Goal: Find specific page/section: Find specific page/section

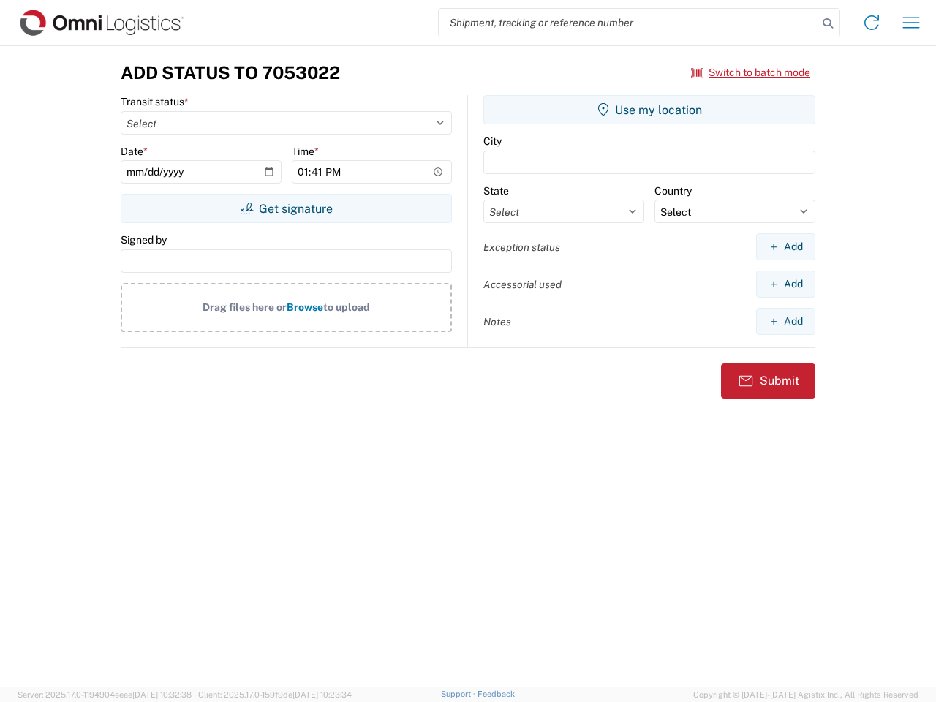
click at [628, 23] on input "search" at bounding box center [628, 23] width 379 height 28
click at [828, 23] on icon at bounding box center [828, 23] width 20 height 20
click at [872, 23] on icon at bounding box center [871, 22] width 23 height 23
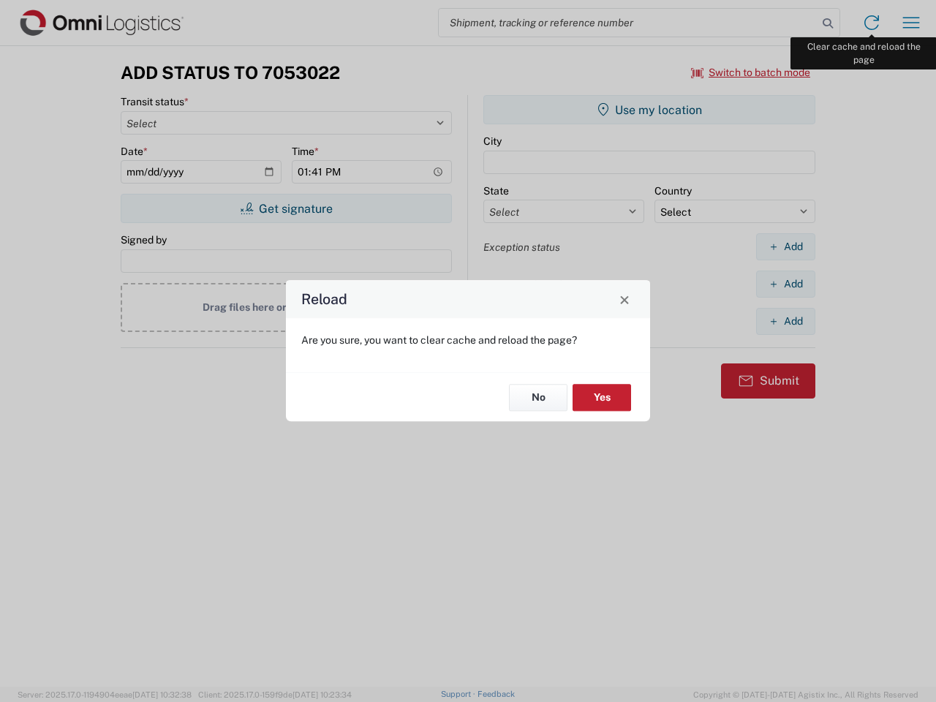
click at [911, 23] on div "Reload Are you sure, you want to clear cache and reload the page? No Yes" at bounding box center [468, 351] width 936 height 702
click at [751, 72] on div "Reload Are you sure, you want to clear cache and reload the page? No Yes" at bounding box center [468, 351] width 936 height 702
click at [286, 208] on div "Reload Are you sure, you want to clear cache and reload the page? No Yes" at bounding box center [468, 351] width 936 height 702
click at [649, 110] on div "Reload Are you sure, you want to clear cache and reload the page? No Yes" at bounding box center [468, 351] width 936 height 702
click at [785, 246] on div "Reload Are you sure, you want to clear cache and reload the page? No Yes" at bounding box center [468, 351] width 936 height 702
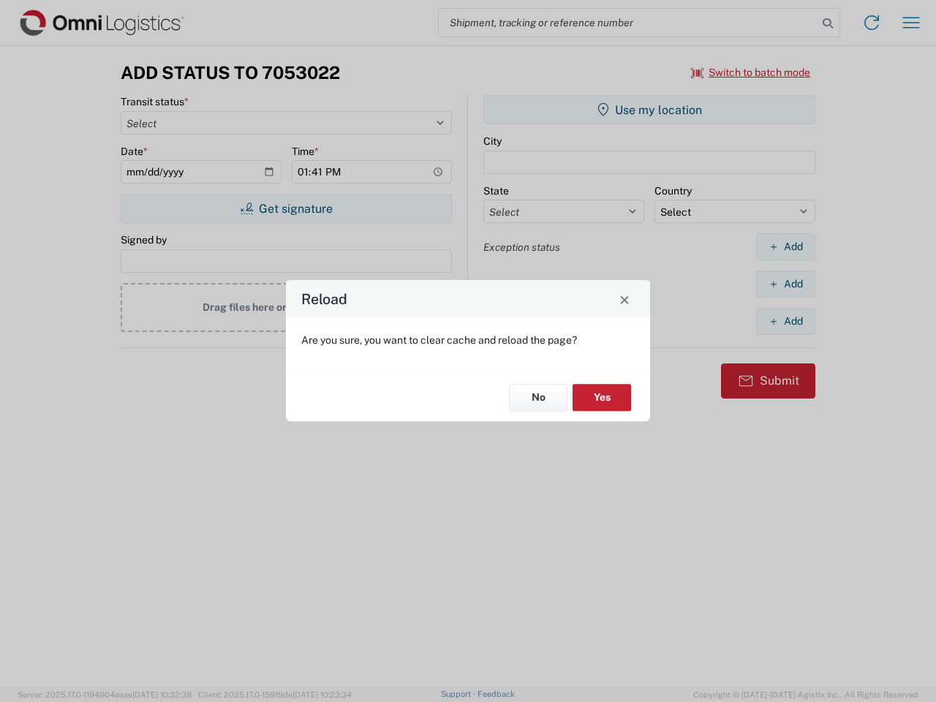
click at [785, 284] on div "Reload Are you sure, you want to clear cache and reload the page? No Yes" at bounding box center [468, 351] width 936 height 702
click at [785, 321] on div "Reload Are you sure, you want to clear cache and reload the page? No Yes" at bounding box center [468, 351] width 936 height 702
